Goal: Register for event/course

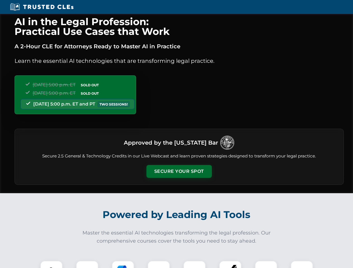
click at [179, 172] on button "Secure Your Spot" at bounding box center [178, 171] width 65 height 13
click at [51, 265] on img at bounding box center [51, 272] width 16 height 16
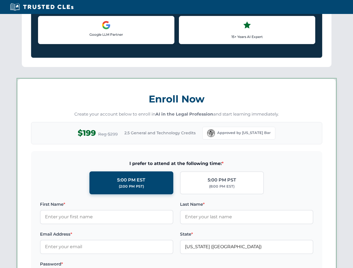
click at [123, 265] on label "Password *" at bounding box center [106, 264] width 133 height 7
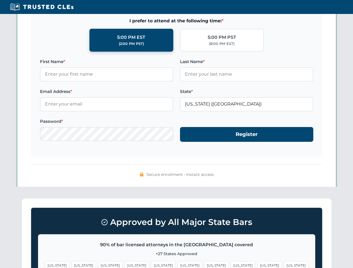
click at [257, 265] on span "[US_STATE]" at bounding box center [269, 266] width 24 height 8
